Goal: Task Accomplishment & Management: Manage account settings

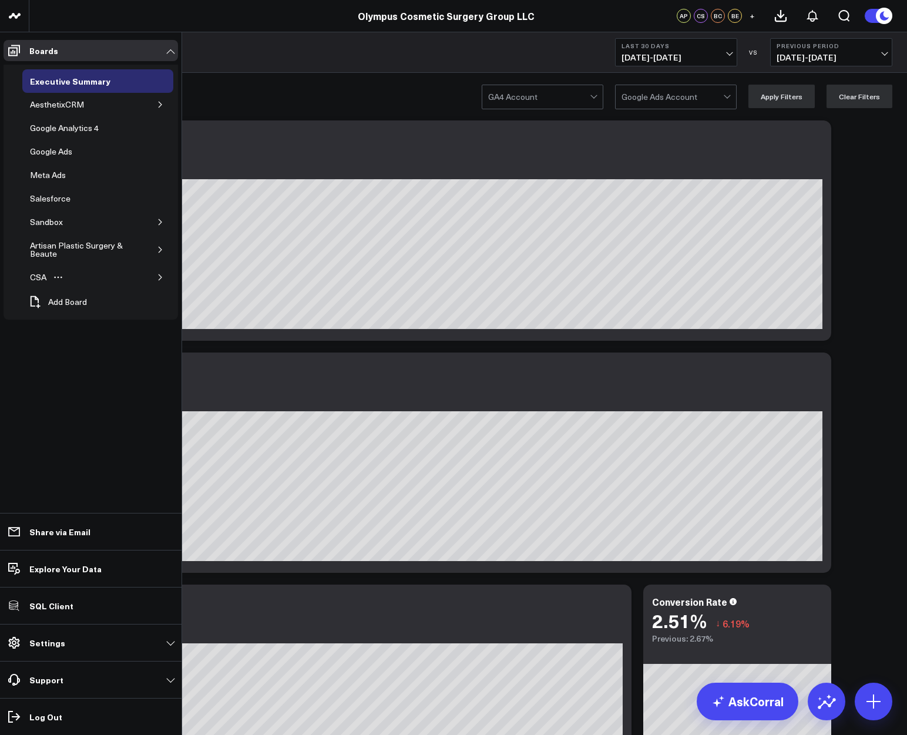
click at [160, 272] on button "button" at bounding box center [161, 278] width 12 height 12
click at [63, 326] on div "ModMed Dashboard" at bounding box center [77, 324] width 83 height 14
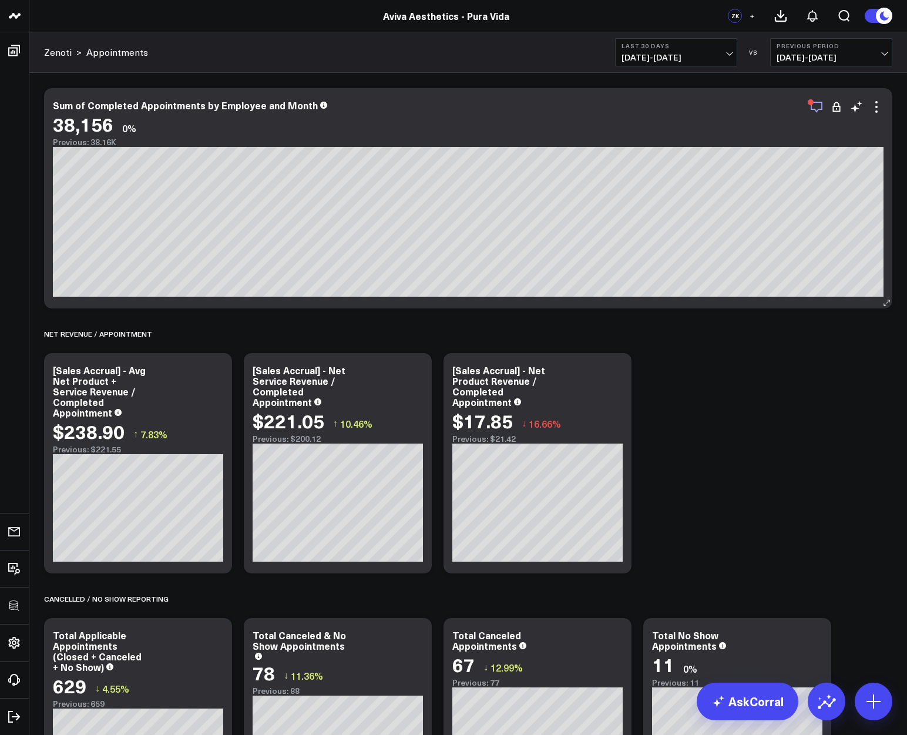
click at [816, 105] on icon "button" at bounding box center [817, 107] width 14 height 14
click at [876, 106] on icon at bounding box center [877, 107] width 2 height 2
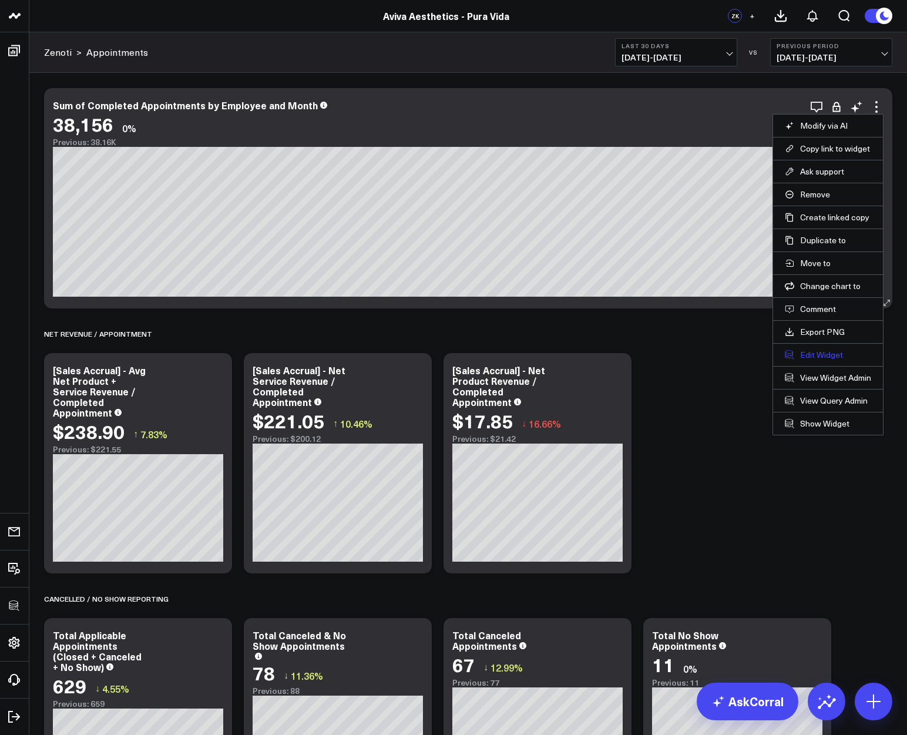
click at [820, 360] on button "Edit Widget" at bounding box center [828, 355] width 86 height 11
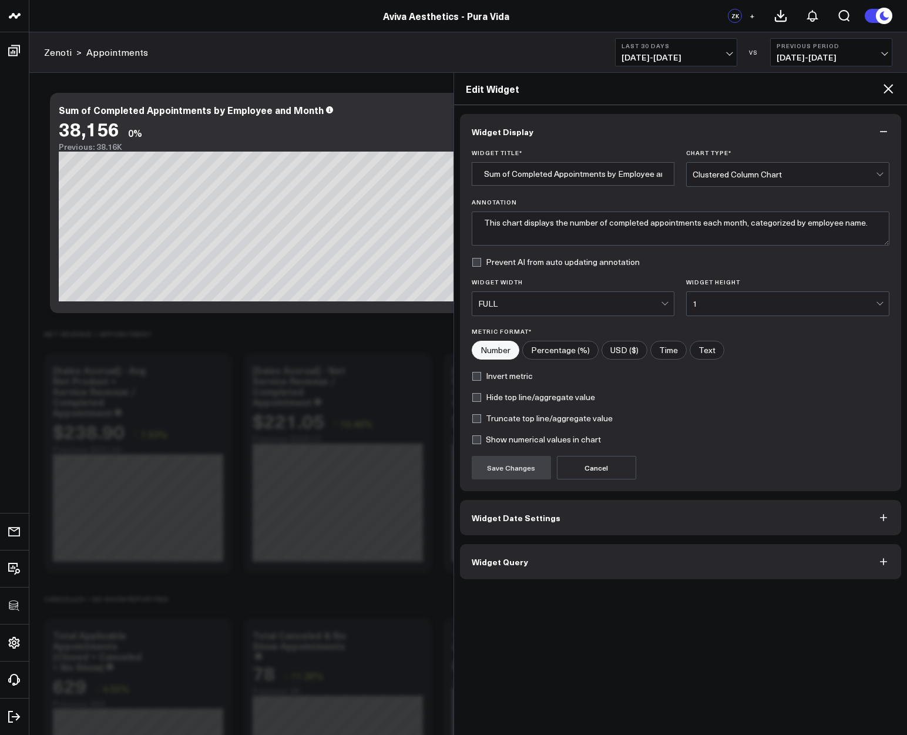
click at [518, 519] on span "Widget Date Settings" at bounding box center [516, 517] width 89 height 9
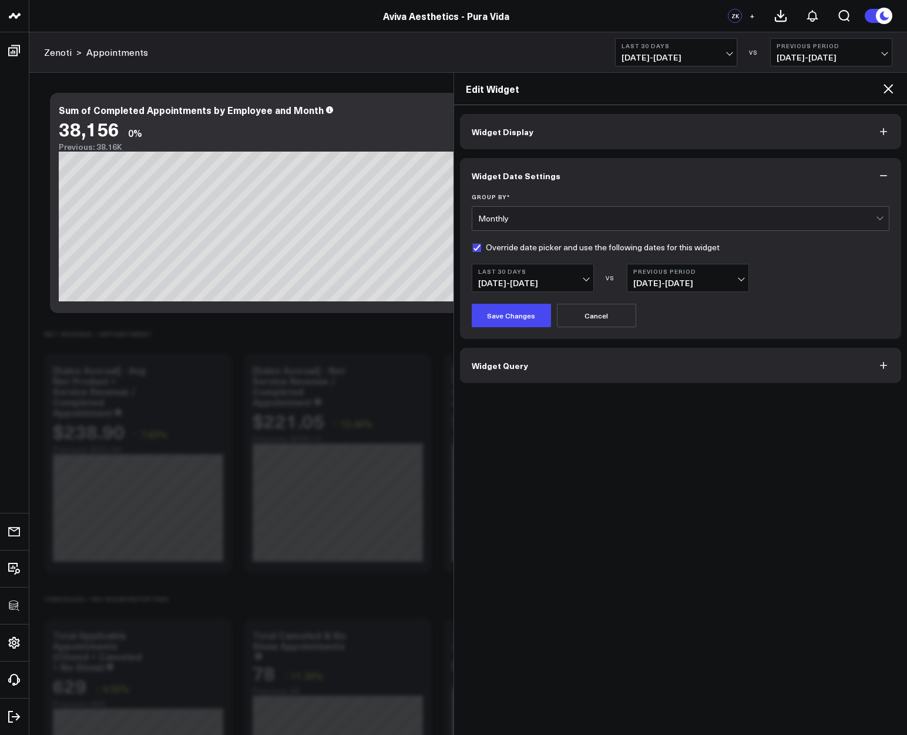
click at [553, 279] on span "[DATE] - [DATE]" at bounding box center [532, 283] width 109 height 9
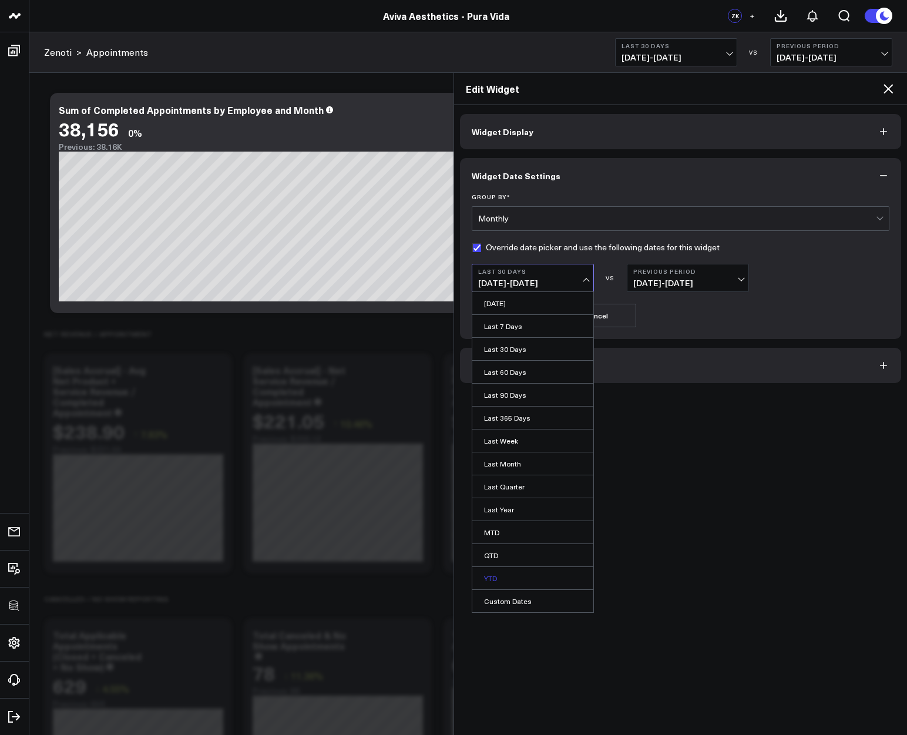
click at [500, 574] on link "YTD" at bounding box center [532, 578] width 121 height 22
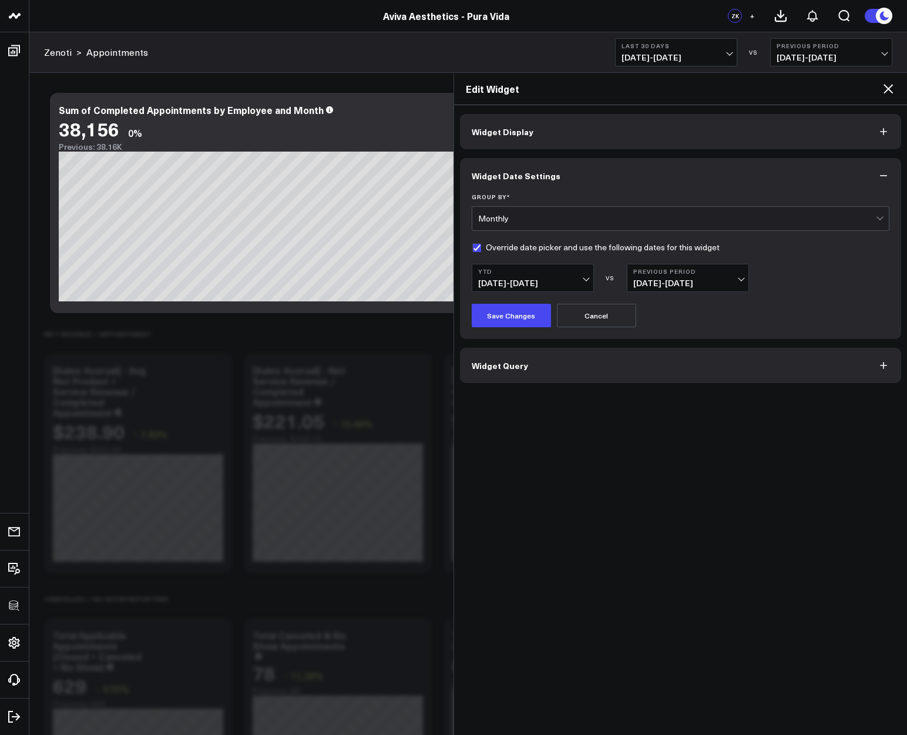
click at [694, 270] on b "Previous Period" at bounding box center [688, 271] width 109 height 7
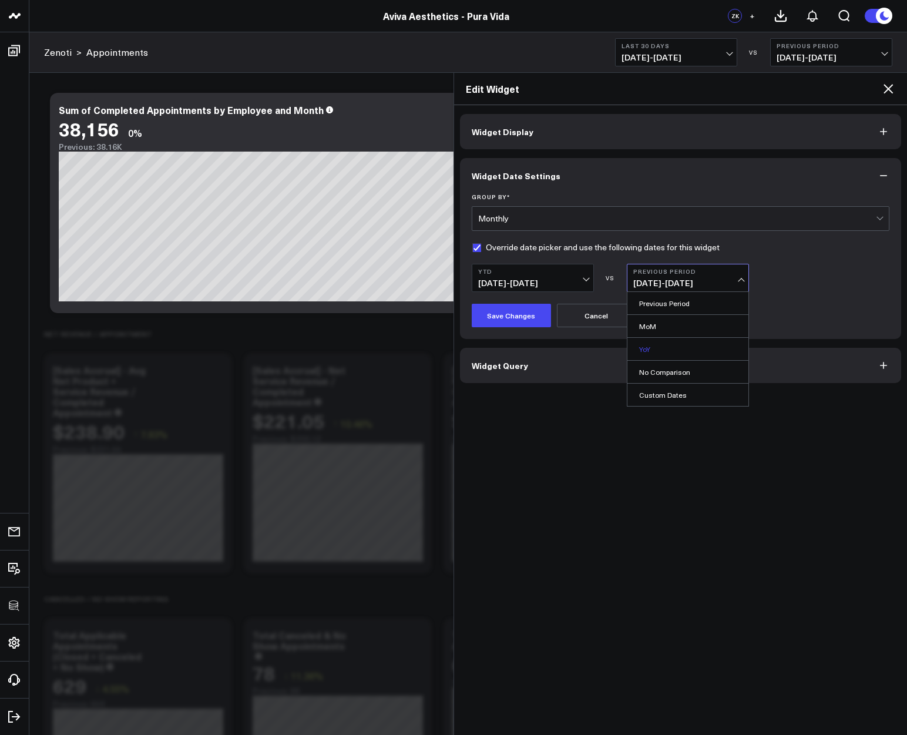
click at [653, 343] on link "YoY" at bounding box center [688, 349] width 121 height 22
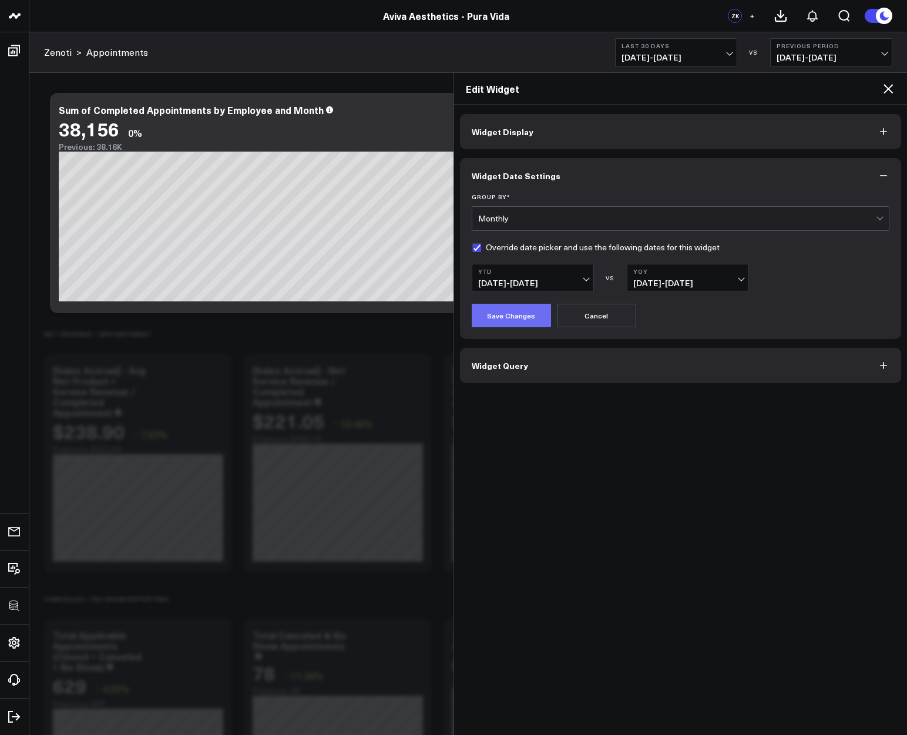
click at [504, 315] on button "Save Changes" at bounding box center [511, 316] width 79 height 24
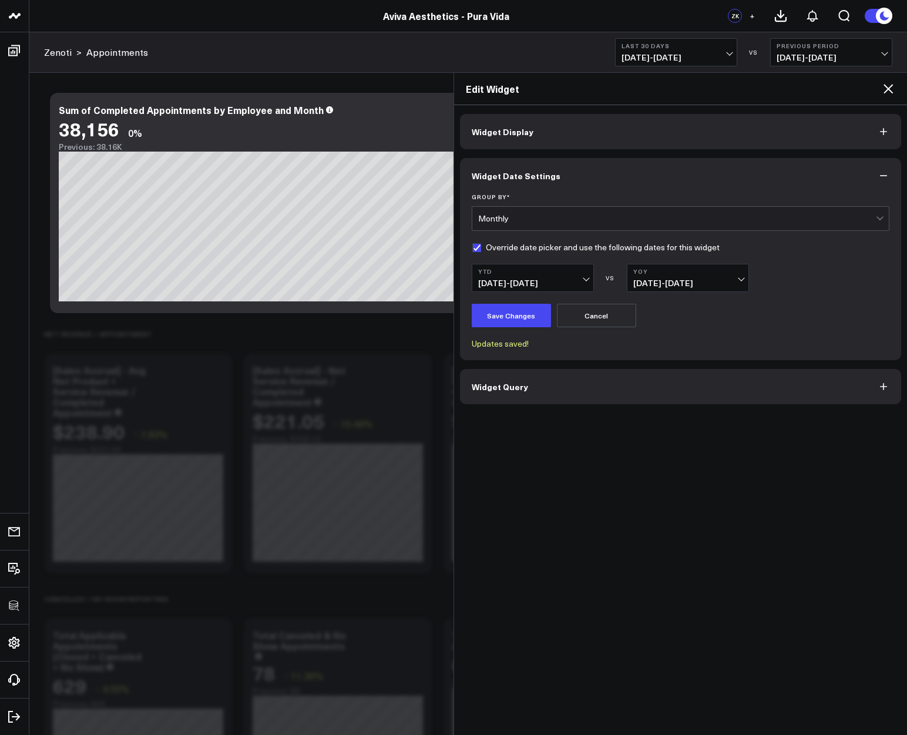
click at [890, 85] on icon at bounding box center [889, 89] width 14 height 14
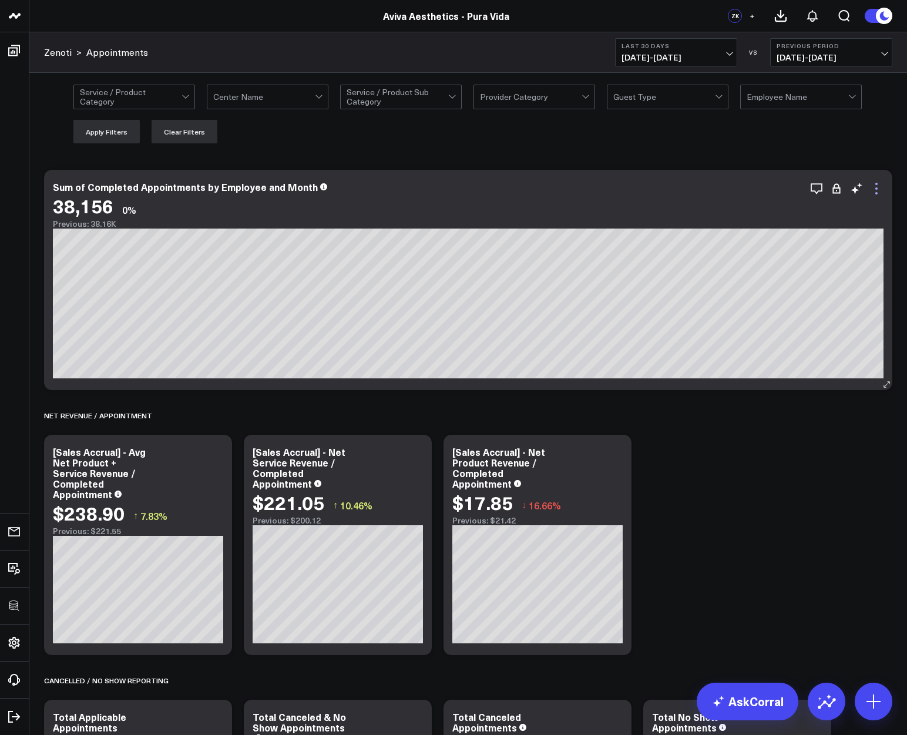
click at [880, 190] on icon at bounding box center [877, 189] width 14 height 14
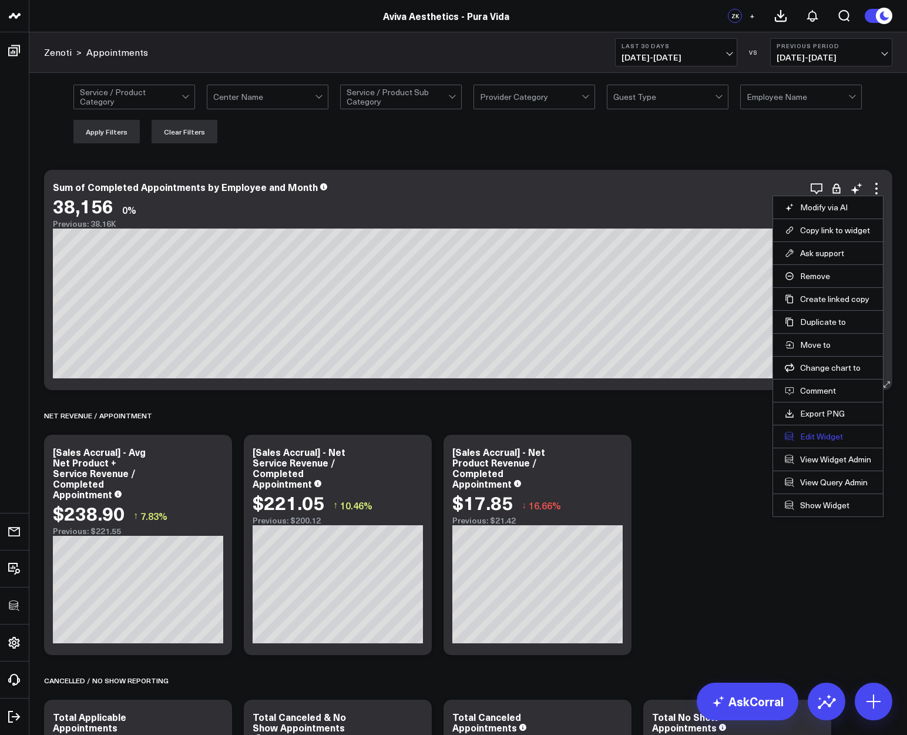
click at [810, 437] on button "Edit Widget" at bounding box center [828, 436] width 86 height 11
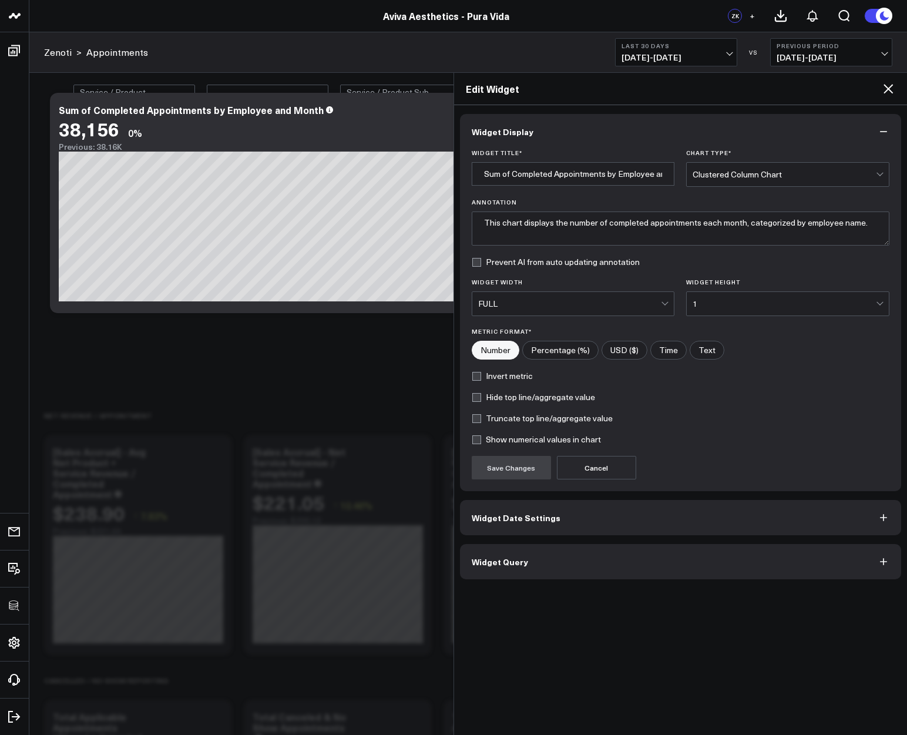
click at [535, 559] on button "Widget Query" at bounding box center [681, 561] width 442 height 35
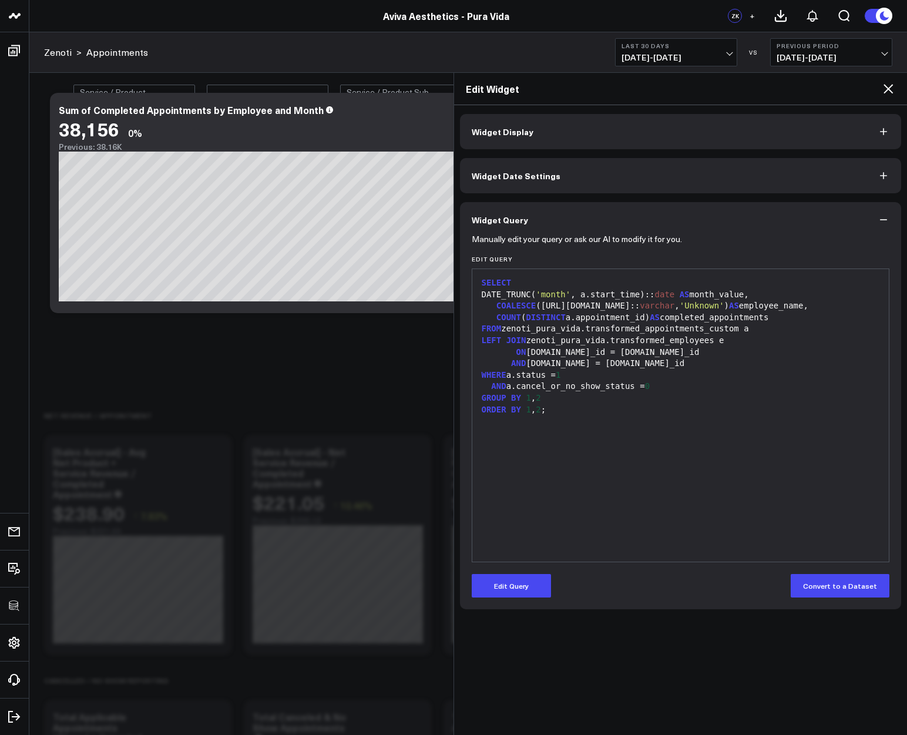
click at [542, 180] on span "Widget Date Settings" at bounding box center [516, 175] width 89 height 9
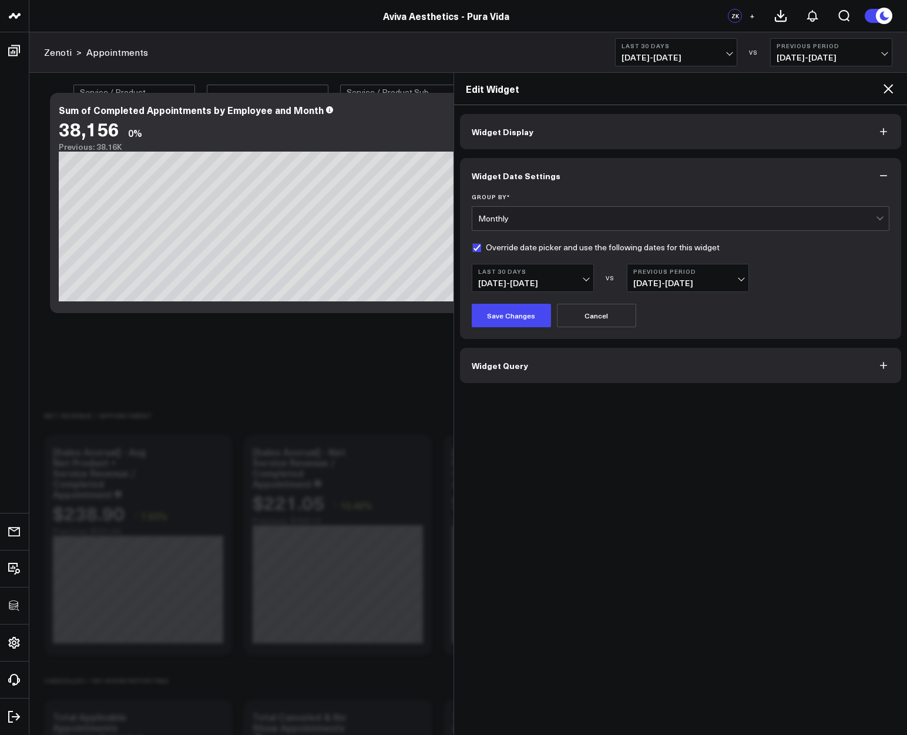
click at [548, 285] on span "[DATE] - [DATE]" at bounding box center [532, 283] width 109 height 9
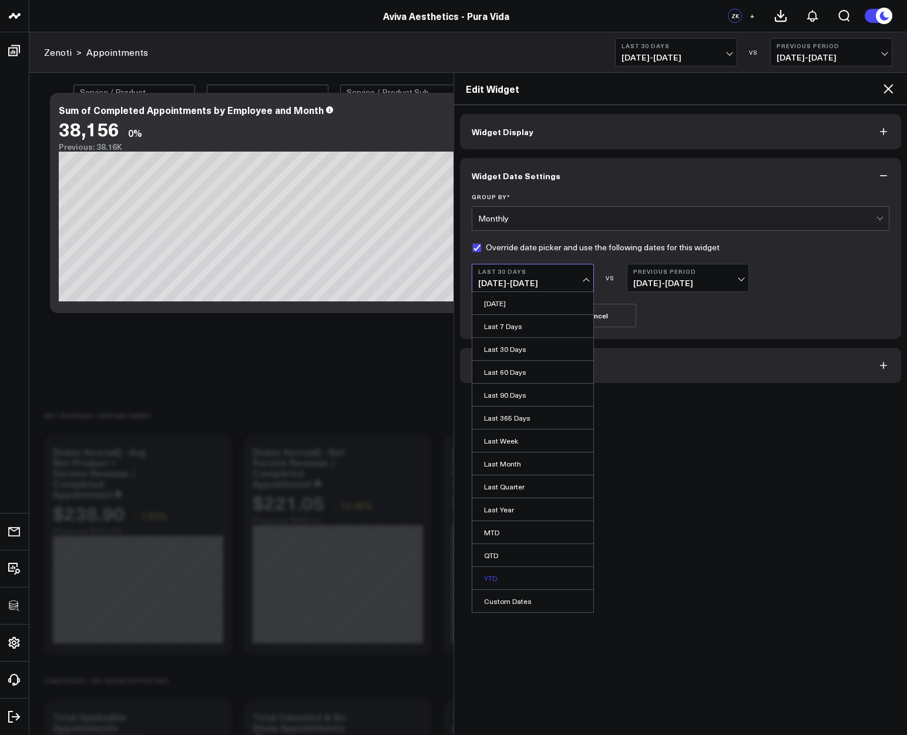
click at [494, 579] on link "YTD" at bounding box center [532, 578] width 121 height 22
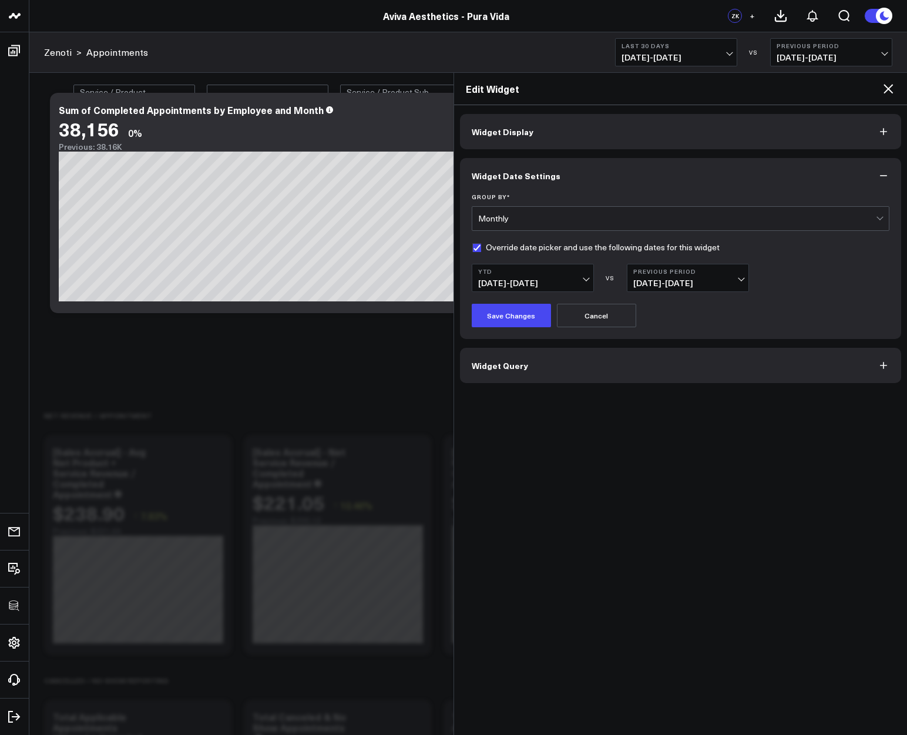
click at [691, 259] on form "Group By * Monthly Override date picker and use the following dates for this wi…" at bounding box center [681, 260] width 418 height 134
click at [689, 272] on b "Previous Period" at bounding box center [688, 271] width 109 height 7
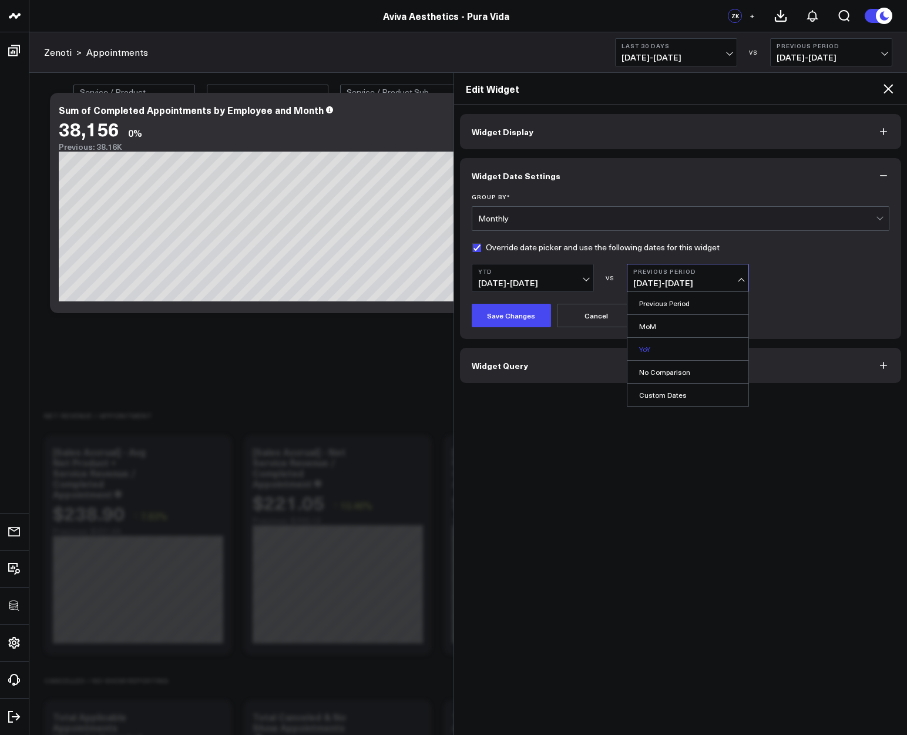
click at [646, 350] on link "YoY" at bounding box center [688, 349] width 121 height 22
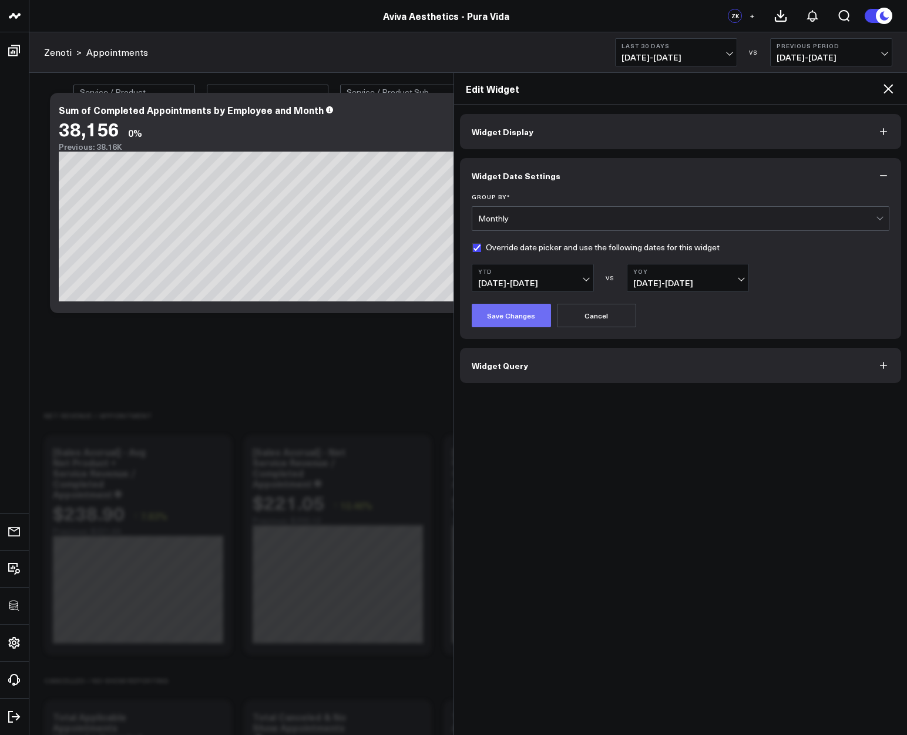
click at [501, 317] on button "Save Changes" at bounding box center [511, 316] width 79 height 24
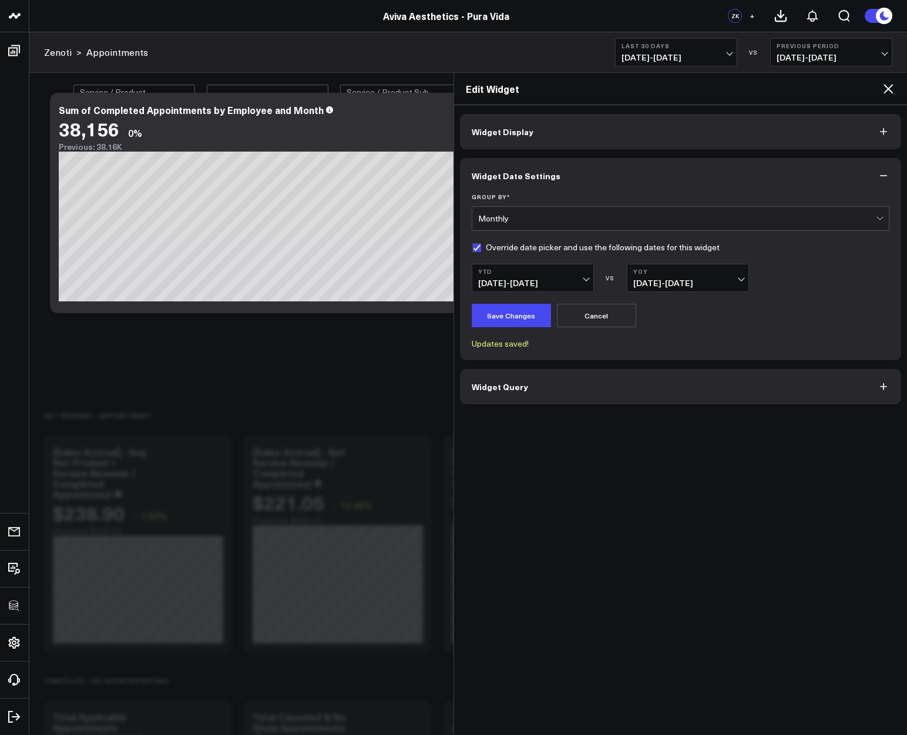
click at [886, 93] on icon at bounding box center [889, 89] width 14 height 14
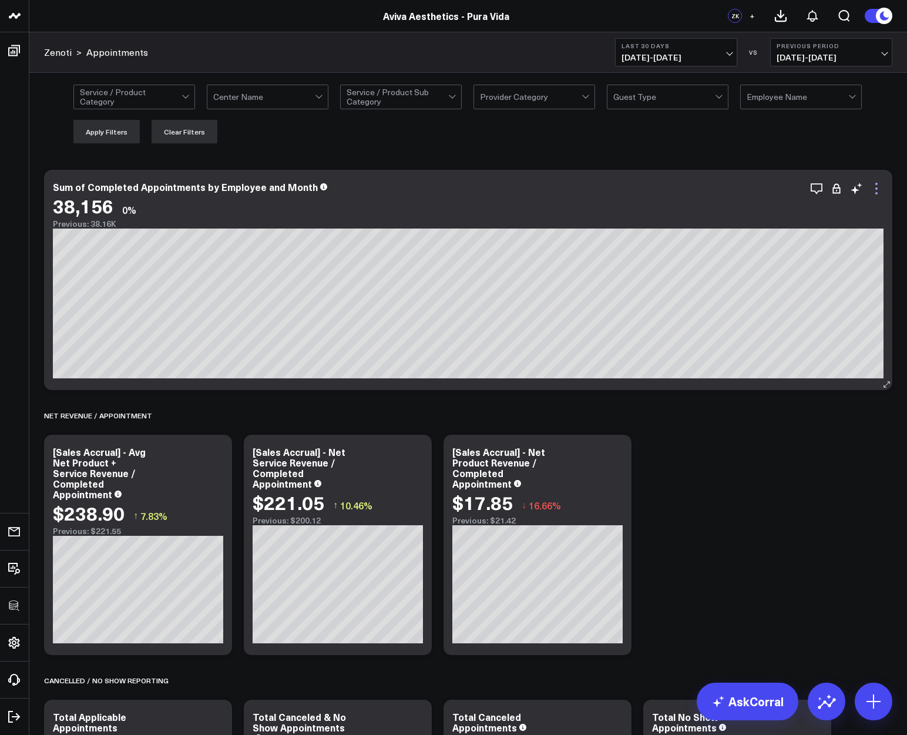
click at [877, 189] on icon at bounding box center [877, 189] width 14 height 14
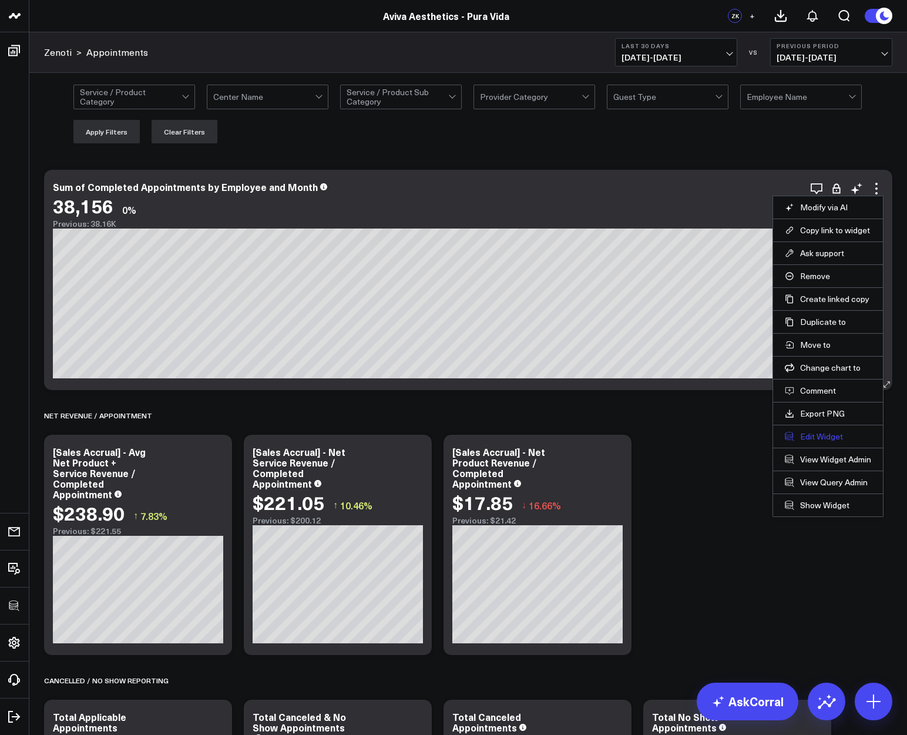
click at [819, 441] on button "Edit Widget" at bounding box center [828, 436] width 86 height 11
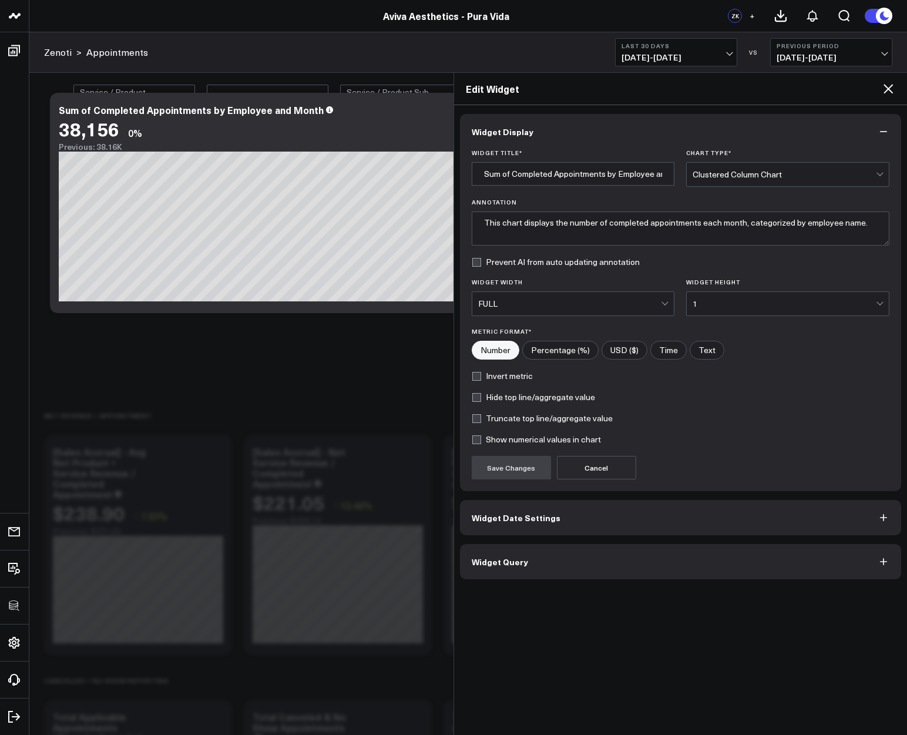
click at [569, 513] on button "Widget Date Settings" at bounding box center [681, 517] width 442 height 35
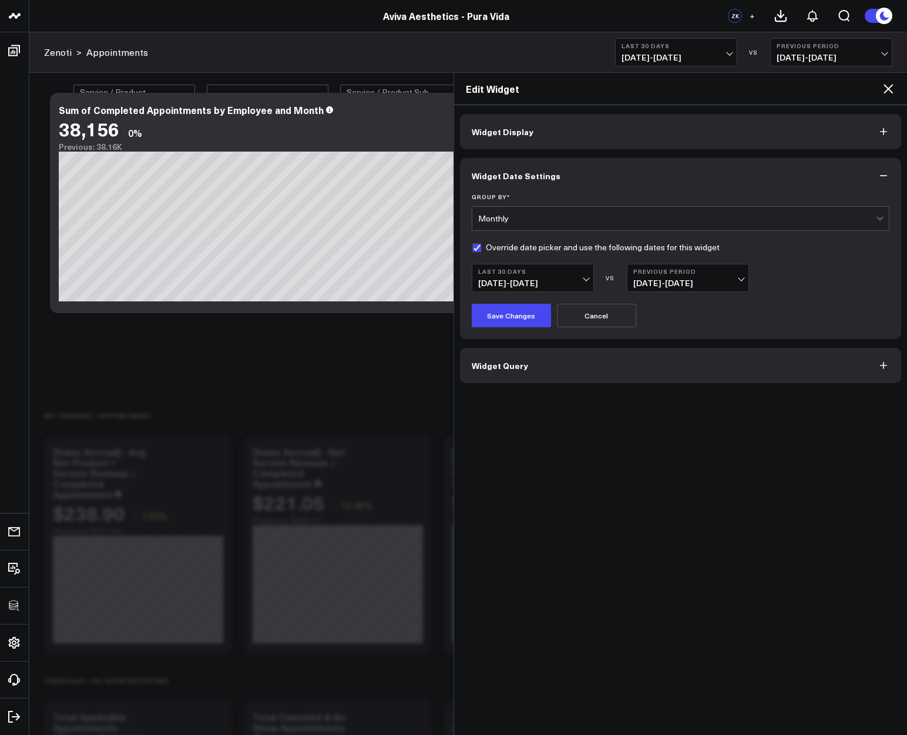
click at [478, 250] on label "Override date picker and use the following dates for this widget" at bounding box center [596, 247] width 248 height 9
click at [478, 250] on input "Override date picker and use the following dates for this widget" at bounding box center [476, 247] width 9 height 9
checkbox input "false"
click at [498, 313] on button "Save Changes" at bounding box center [511, 316] width 79 height 24
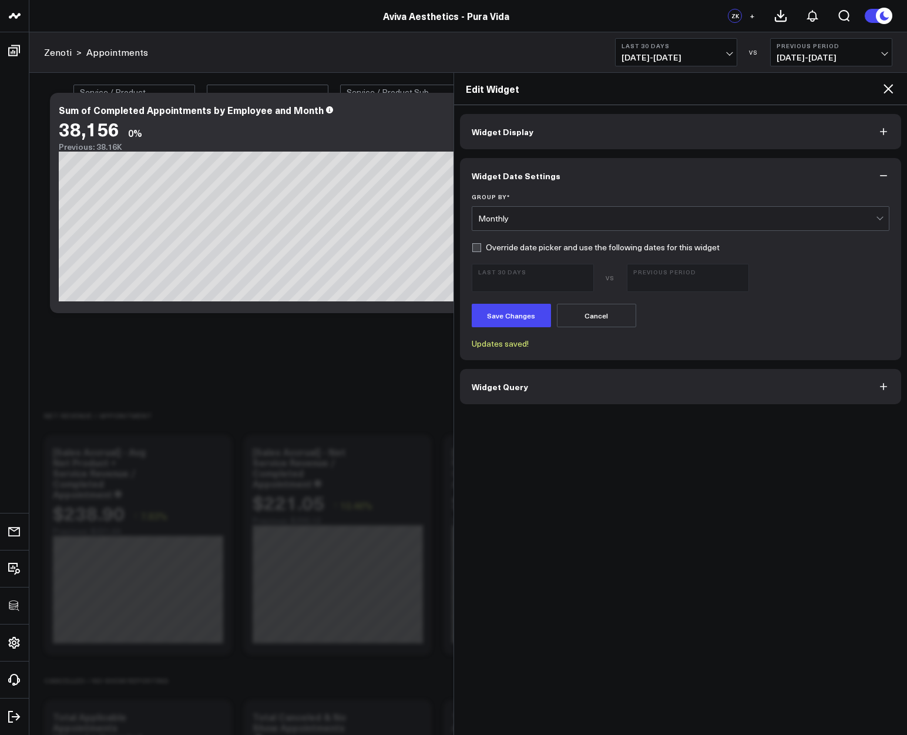
click at [891, 88] on icon at bounding box center [889, 89] width 14 height 14
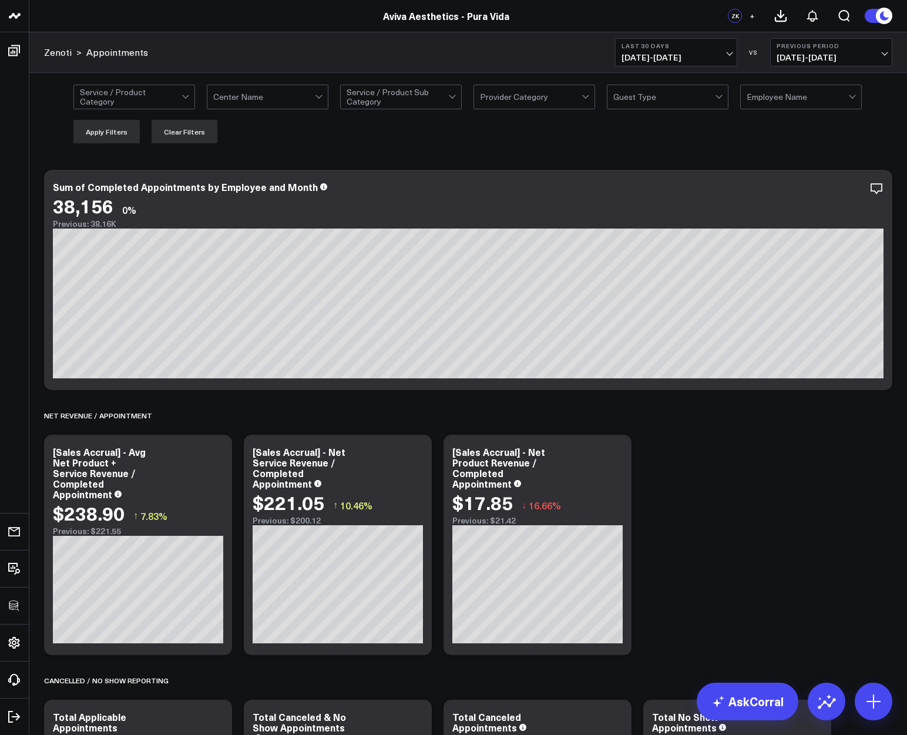
click at [643, 53] on span "[DATE] - [DATE]" at bounding box center [676, 57] width 109 height 9
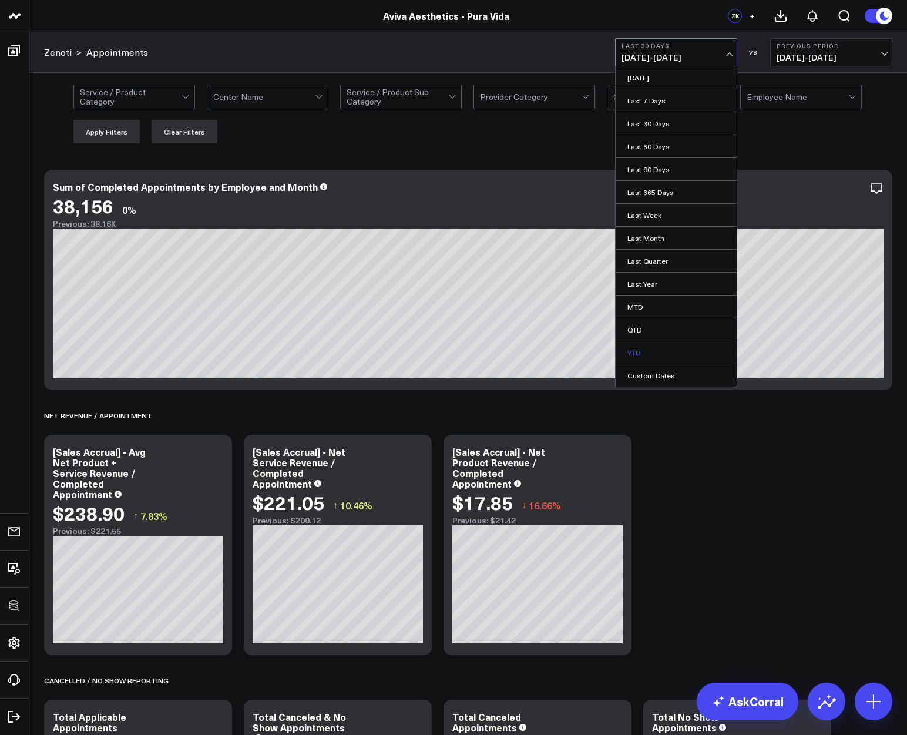
click at [631, 360] on link "YTD" at bounding box center [676, 352] width 121 height 22
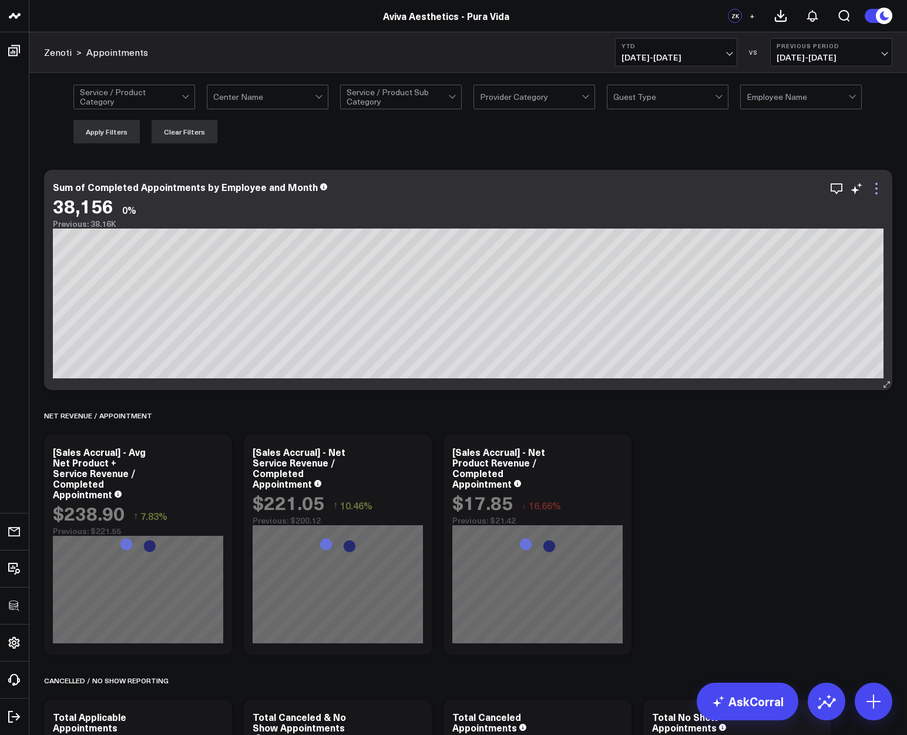
click at [878, 192] on icon at bounding box center [877, 189] width 14 height 14
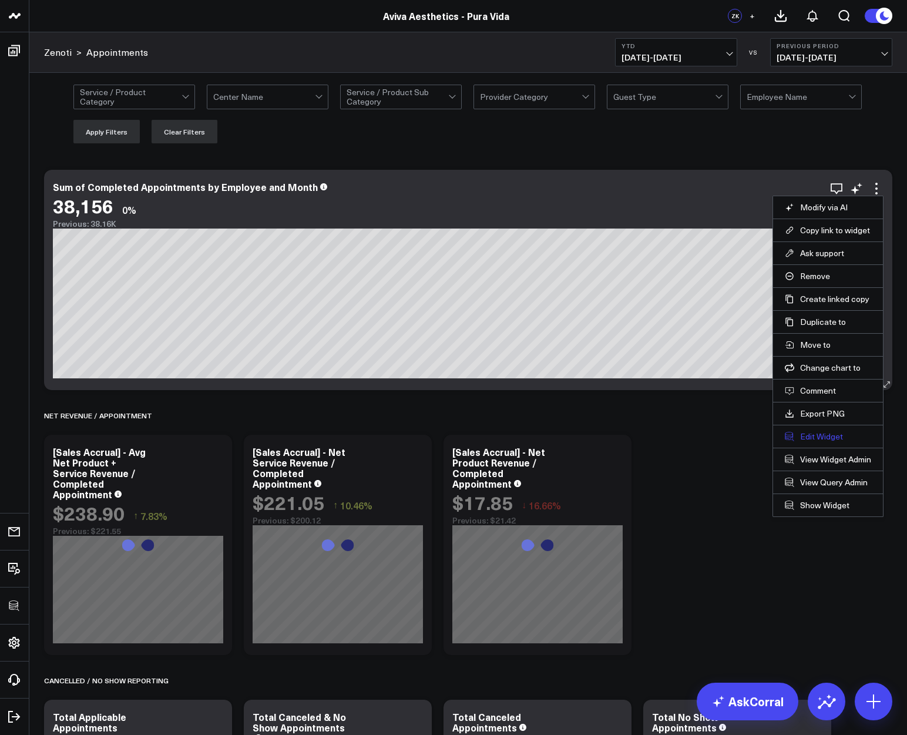
click at [826, 438] on button "Edit Widget" at bounding box center [828, 436] width 86 height 11
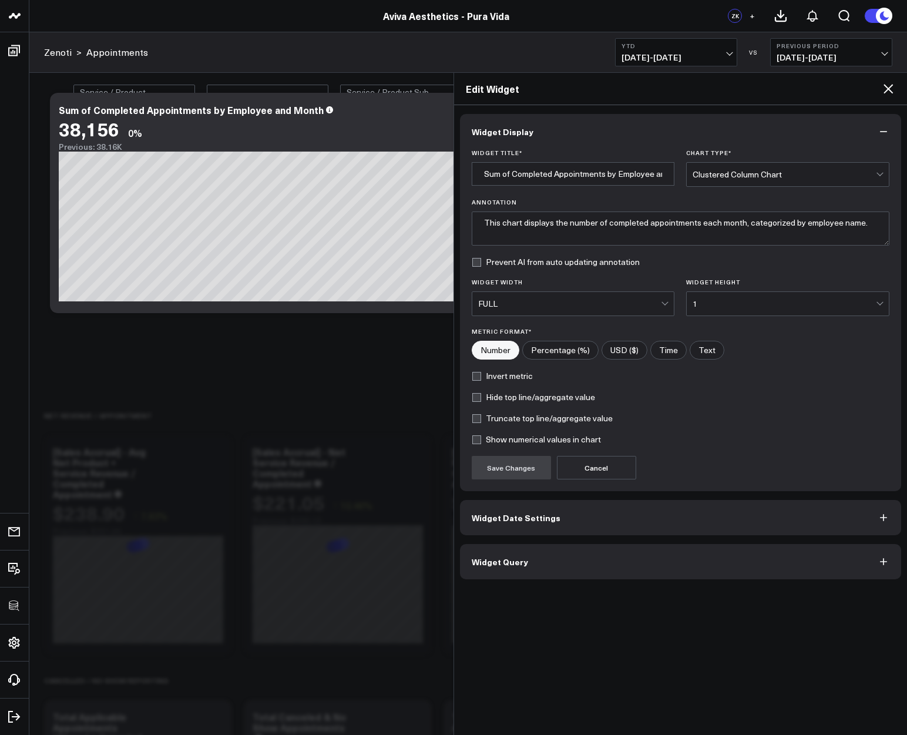
click at [502, 566] on span "Widget Query" at bounding box center [500, 561] width 56 height 9
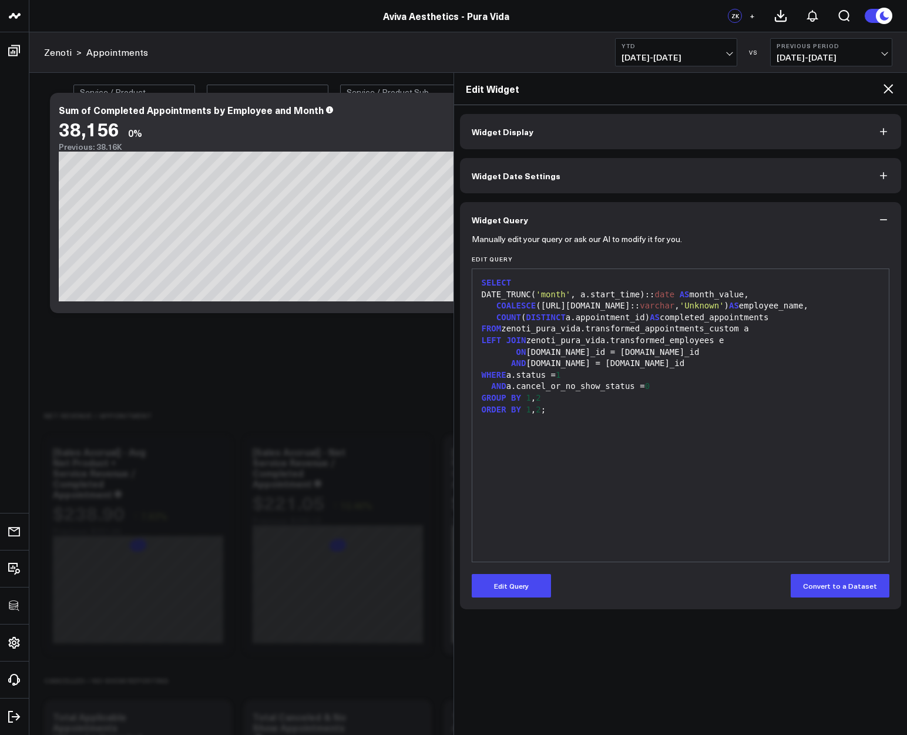
click at [488, 189] on button "Widget Date Settings" at bounding box center [681, 175] width 442 height 35
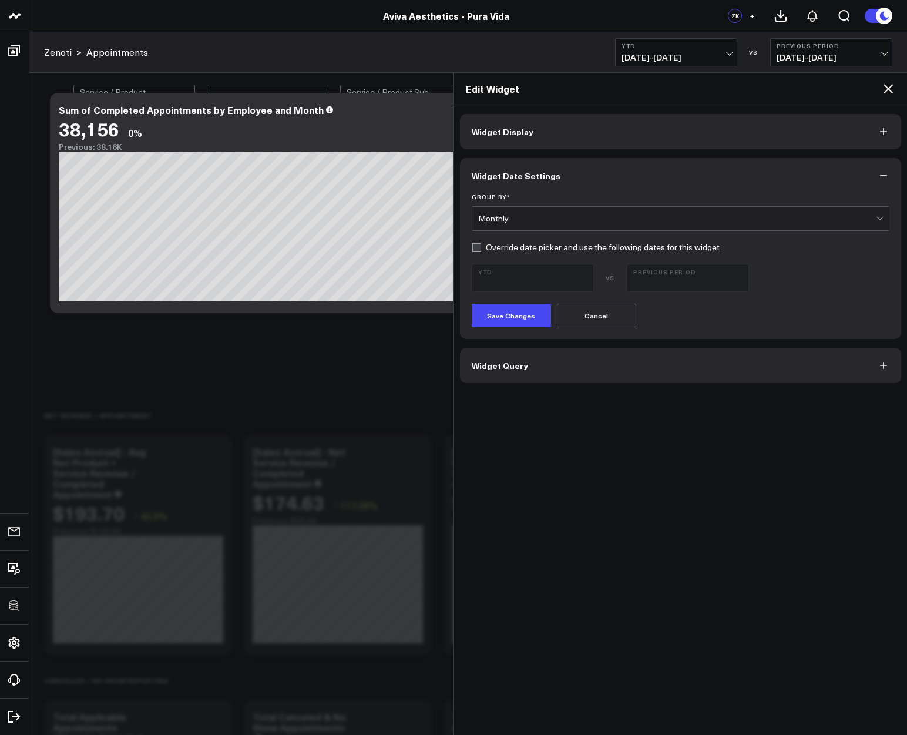
click at [476, 253] on form "Group By * Monthly Override date picker and use the following dates for this wi…" at bounding box center [681, 260] width 418 height 134
click at [478, 248] on label "Override date picker and use the following dates for this widget" at bounding box center [596, 247] width 248 height 9
click at [478, 248] on input "Override date picker and use the following dates for this widget" at bounding box center [476, 247] width 9 height 9
checkbox input "true"
click at [671, 283] on span "[DATE] - [DATE]" at bounding box center [688, 283] width 109 height 9
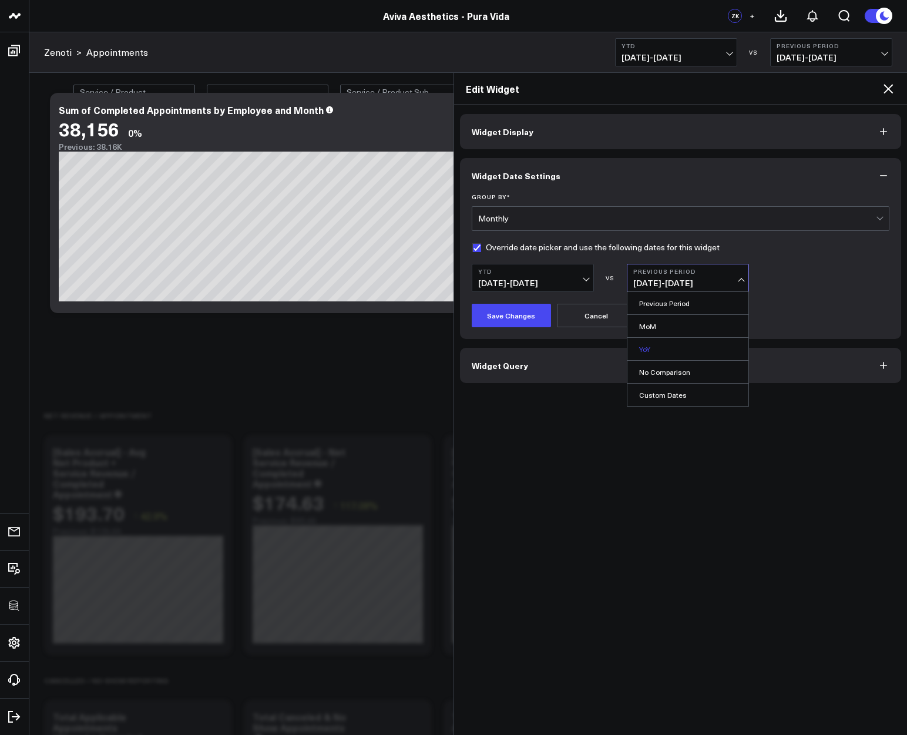
click at [656, 352] on link "YoY" at bounding box center [688, 349] width 121 height 22
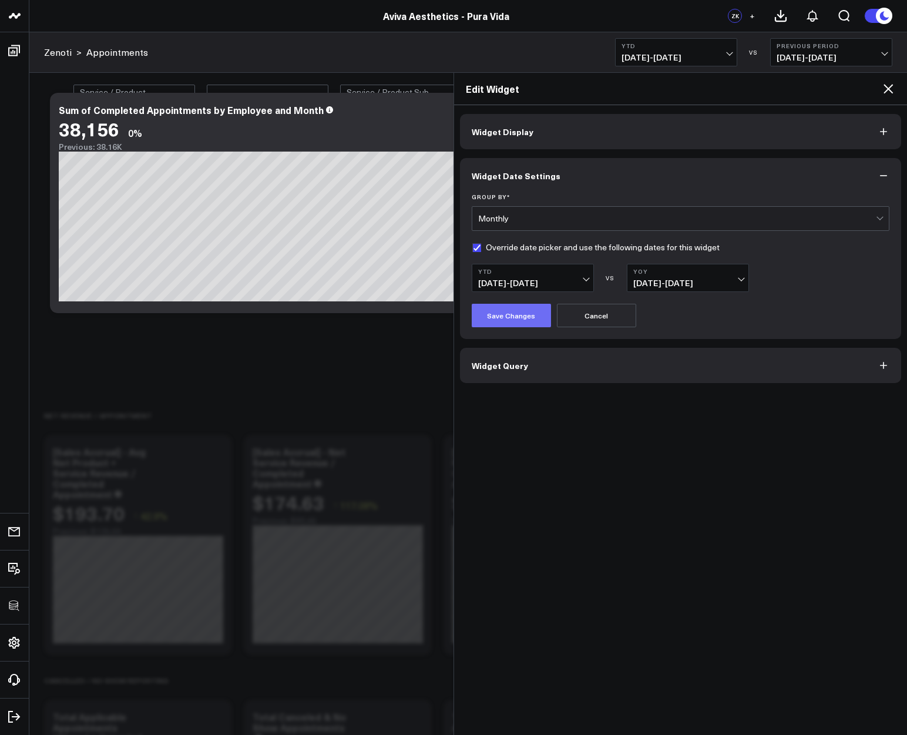
click at [504, 318] on button "Save Changes" at bounding box center [511, 316] width 79 height 24
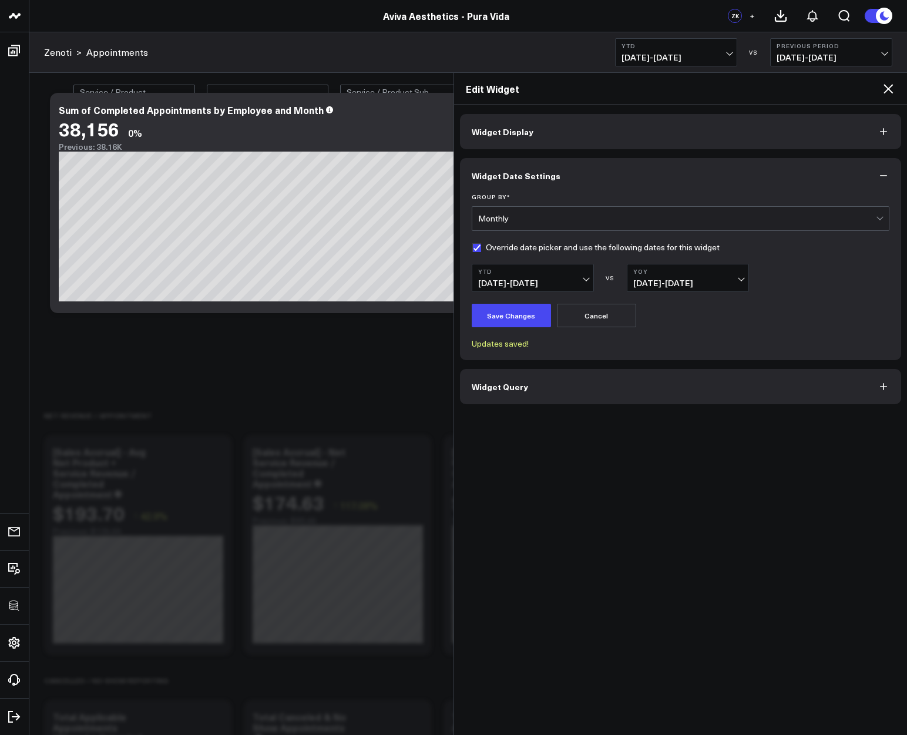
click at [889, 92] on icon at bounding box center [889, 89] width 14 height 14
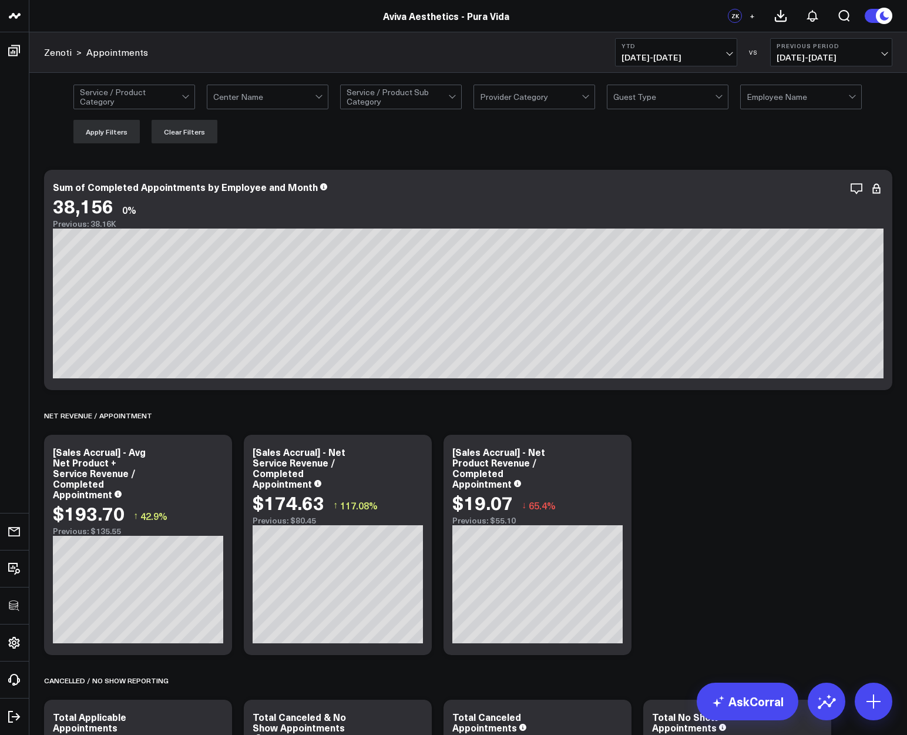
click at [670, 43] on b "YTD" at bounding box center [676, 45] width 109 height 7
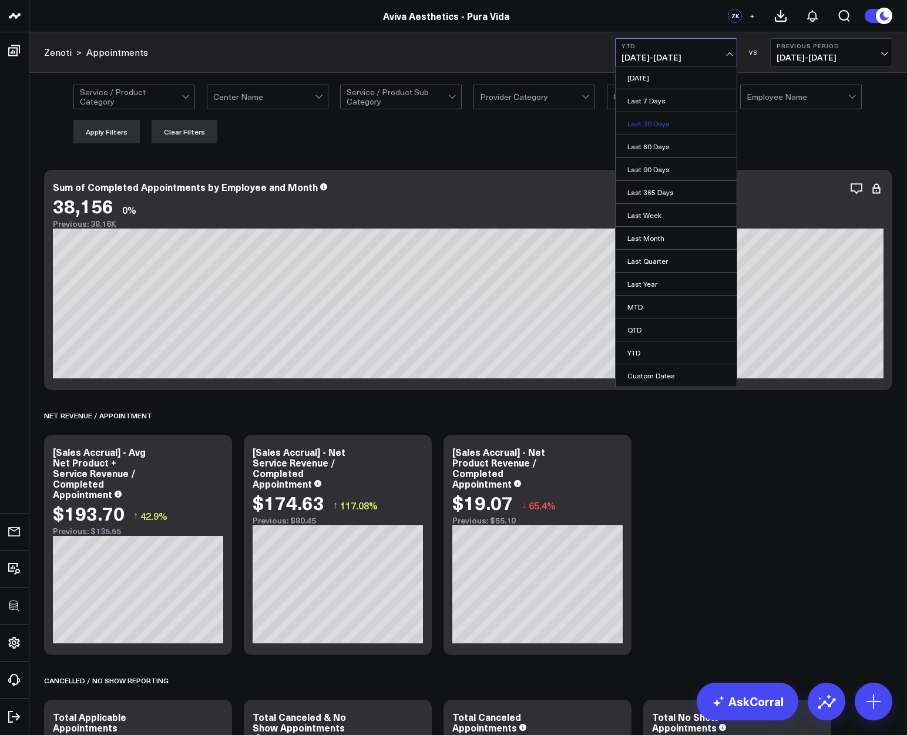
click at [658, 123] on link "Last 30 Days" at bounding box center [676, 123] width 121 height 22
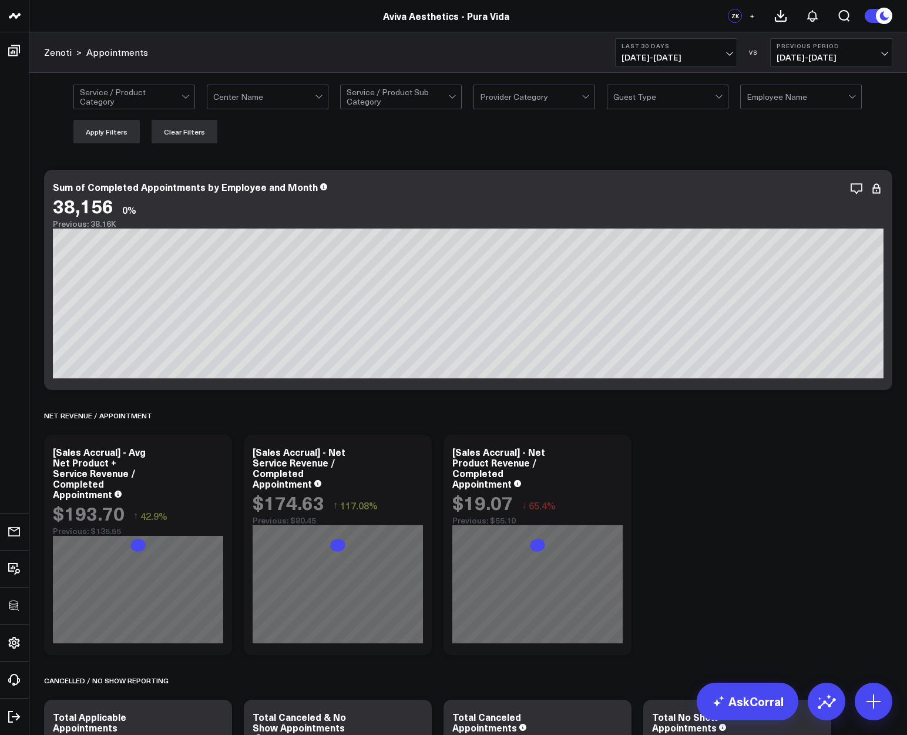
click at [658, 123] on div "Service / Product Category Center Name Service / Product Sub Category Provider …" at bounding box center [482, 114] width 819 height 59
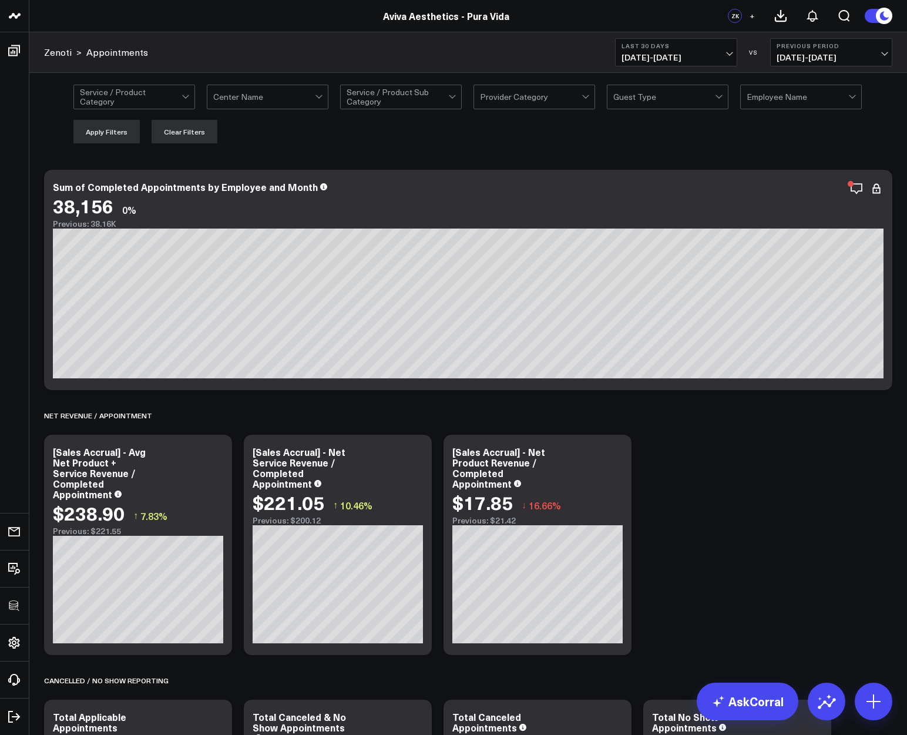
click at [665, 53] on span "[DATE] - [DATE]" at bounding box center [676, 57] width 109 height 9
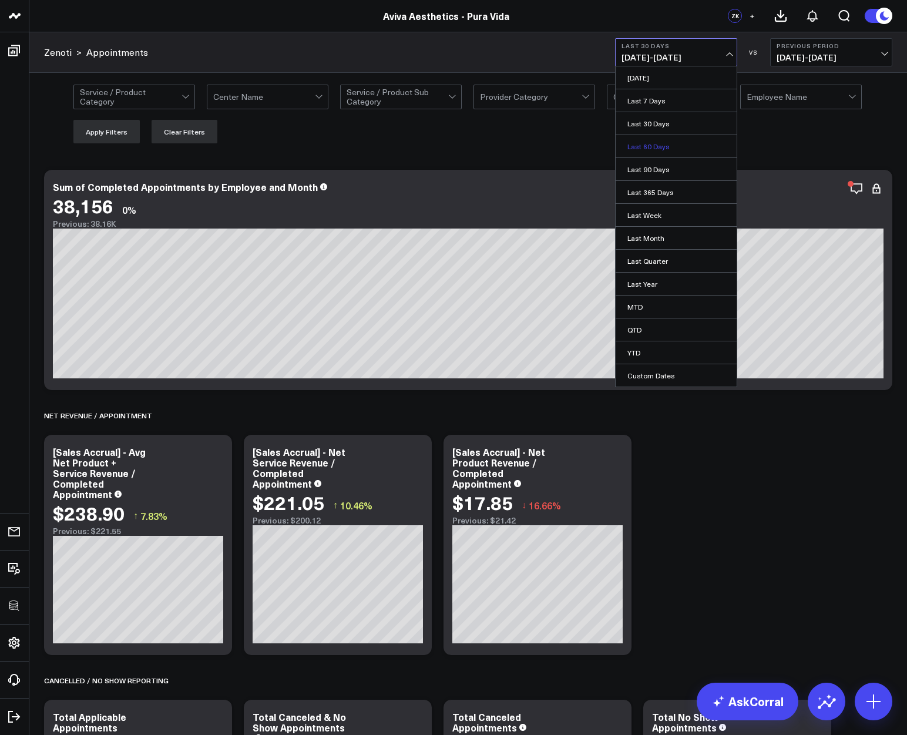
click at [655, 146] on link "Last 60 Days" at bounding box center [676, 146] width 121 height 22
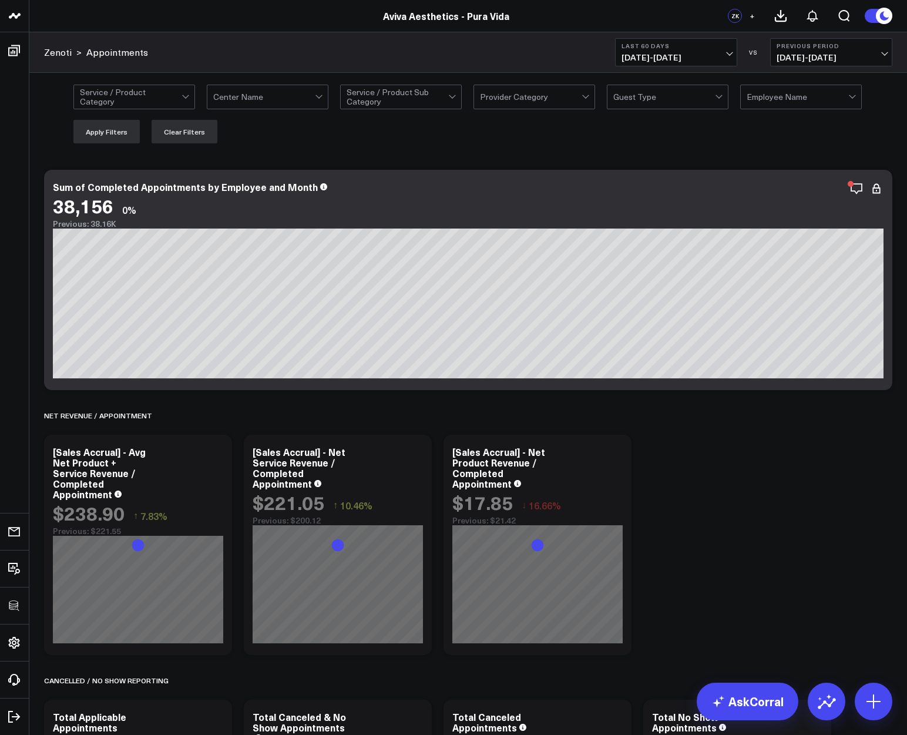
click at [660, 48] on b "Last 60 Days" at bounding box center [676, 45] width 109 height 7
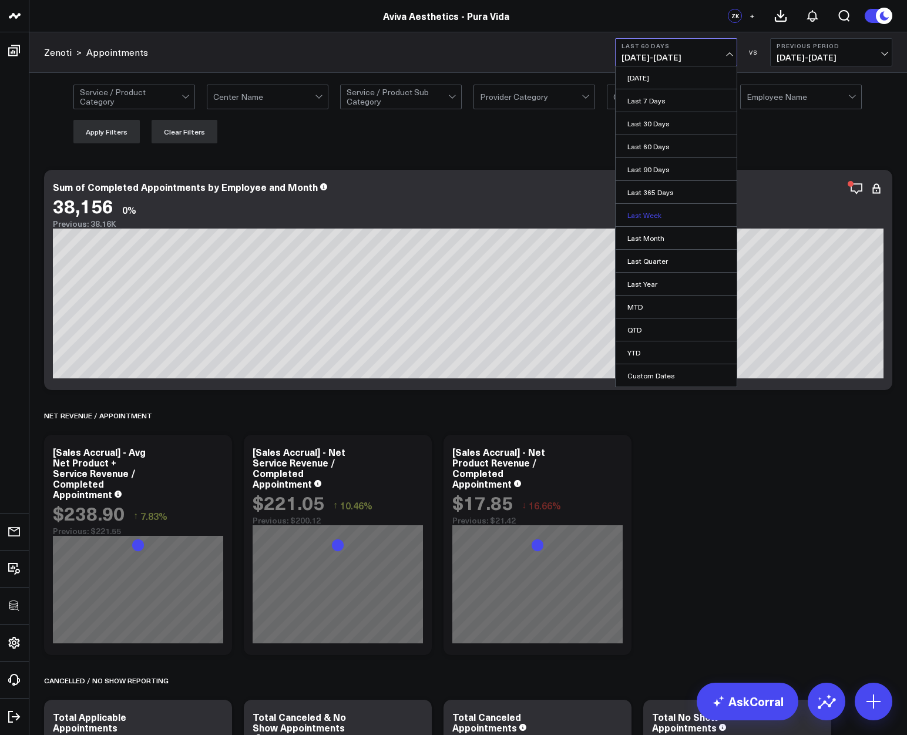
click at [642, 214] on link "Last Week" at bounding box center [676, 215] width 121 height 22
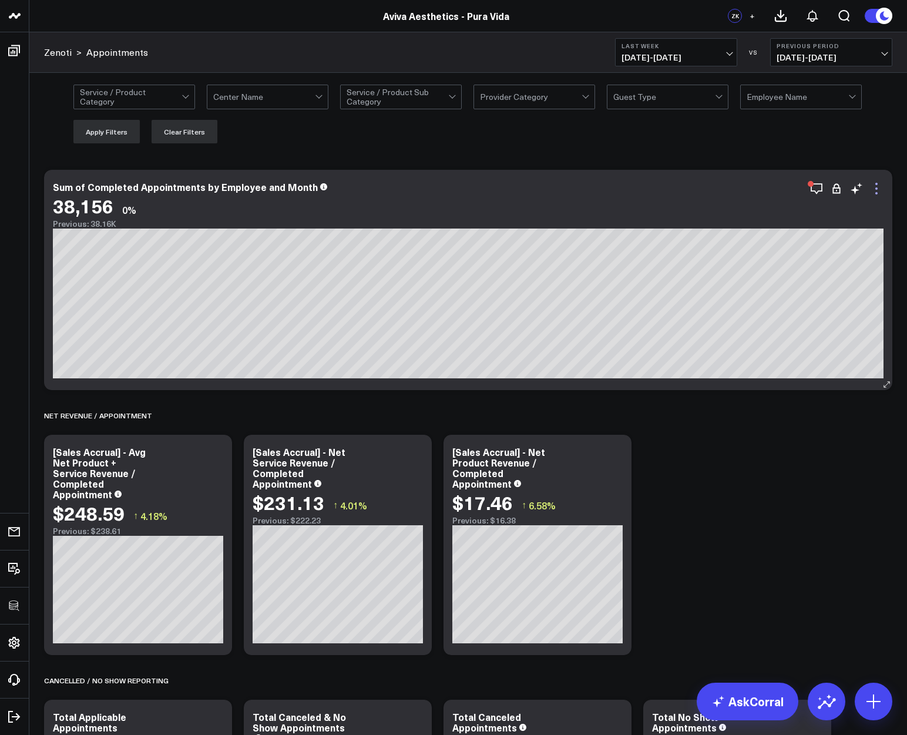
click at [877, 189] on icon at bounding box center [877, 189] width 14 height 14
click at [292, 96] on div at bounding box center [264, 97] width 102 height 24
click at [277, 142] on div "Marriottsville" at bounding box center [267, 146] width 120 height 24
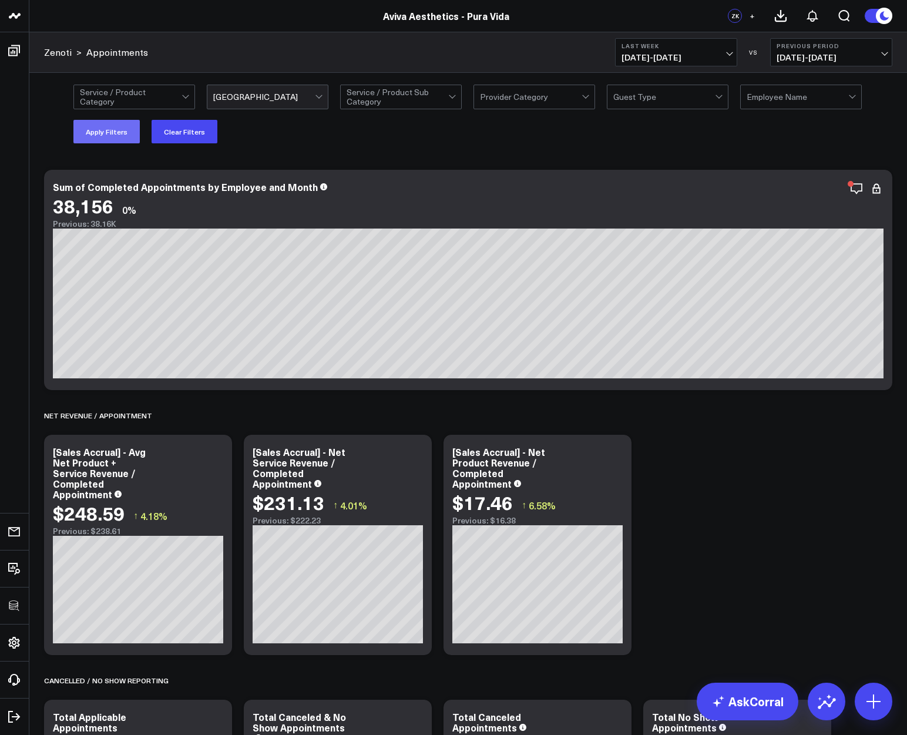
click at [99, 136] on button "Apply Filters" at bounding box center [106, 132] width 66 height 24
click at [651, 62] on span "09/28/25 - 10/04/25" at bounding box center [676, 57] width 109 height 9
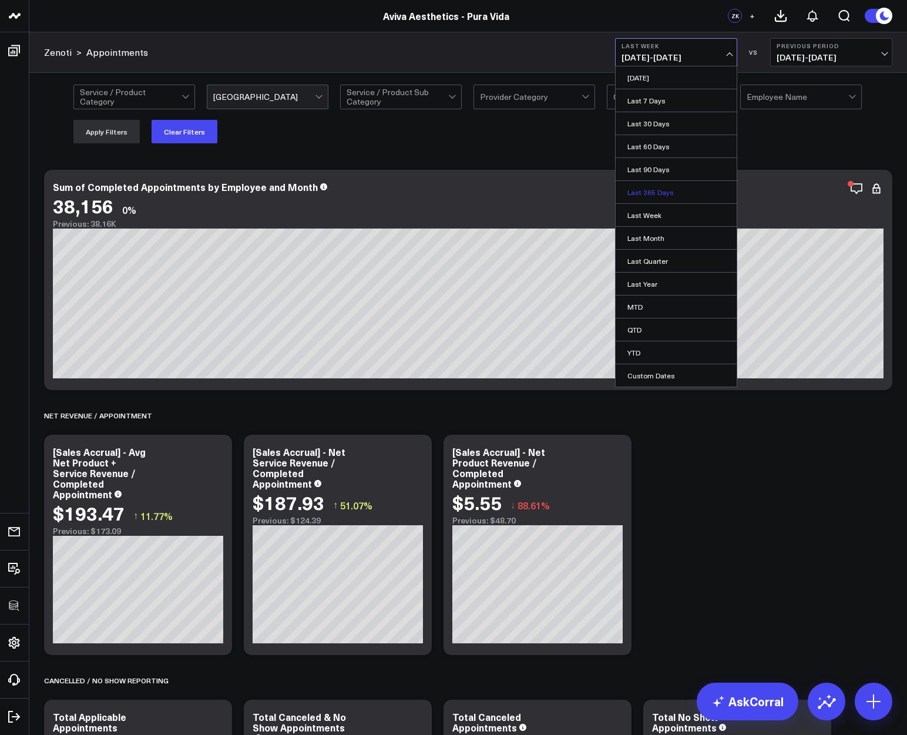
click at [646, 190] on link "Last 365 Days" at bounding box center [676, 192] width 121 height 22
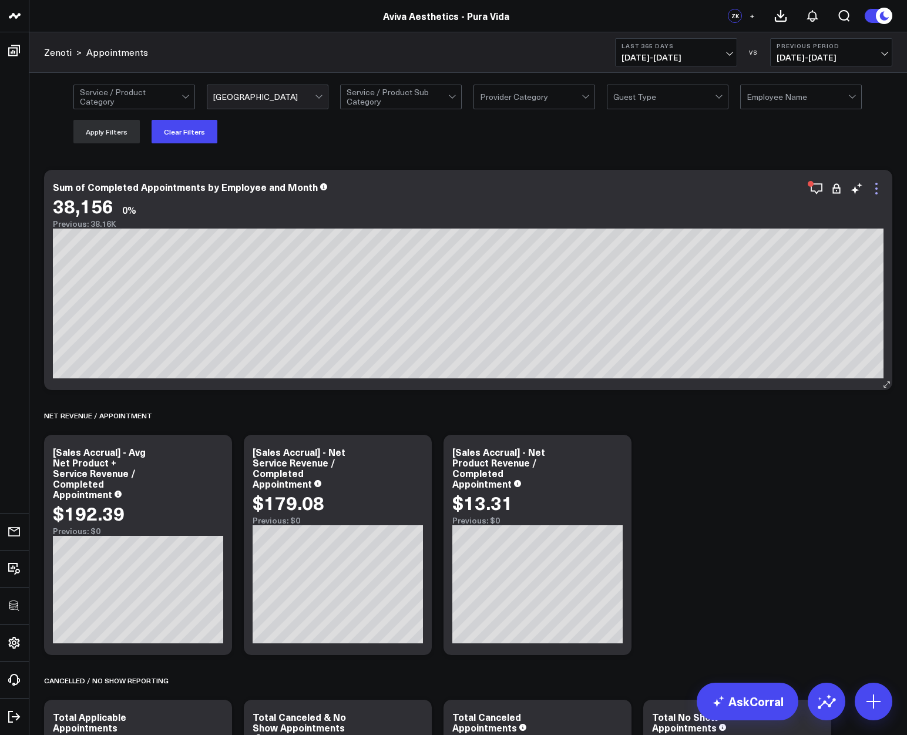
click at [880, 185] on icon at bounding box center [877, 189] width 14 height 14
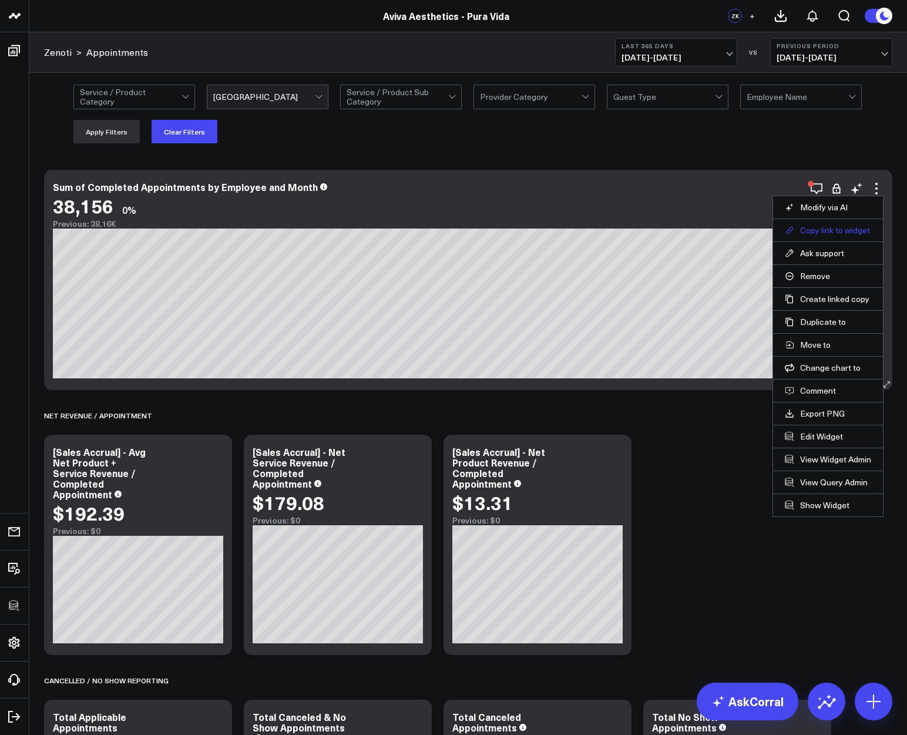
click at [830, 230] on button "Copy link to widget" at bounding box center [828, 230] width 86 height 11
